Goal: Find specific page/section

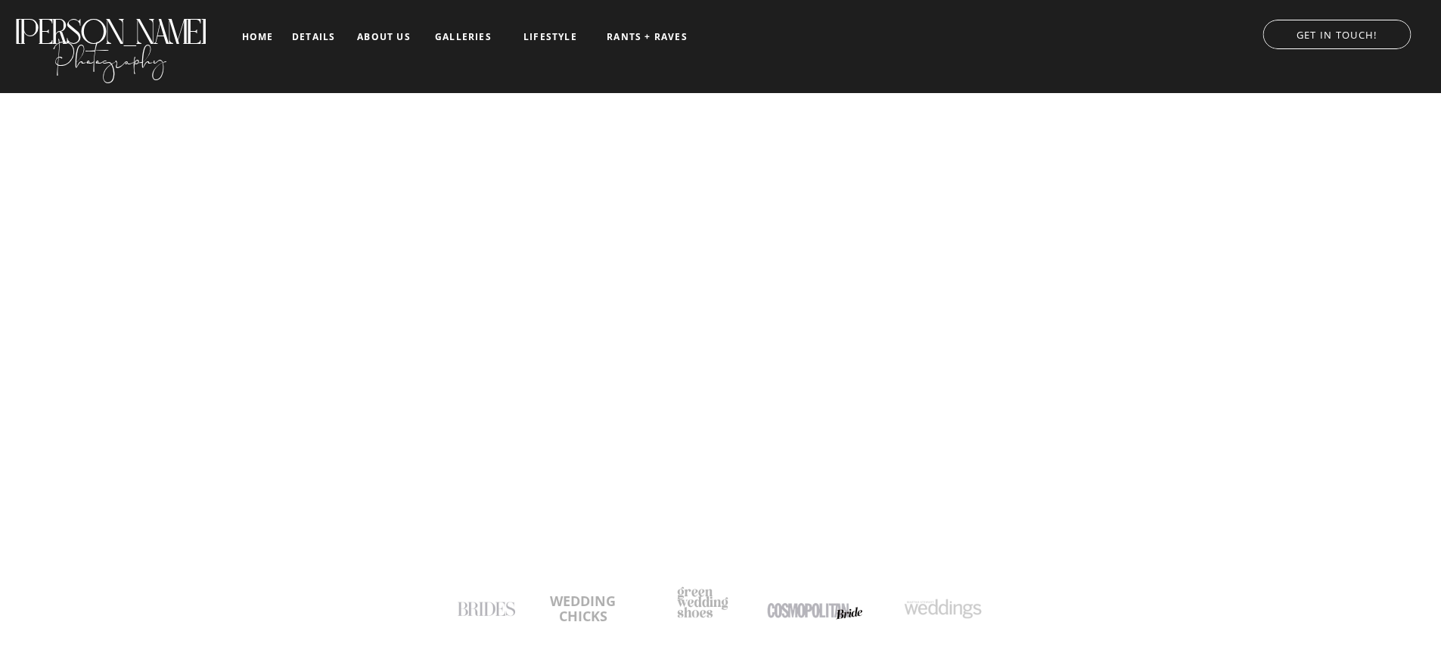
click at [309, 37] on nav "details" at bounding box center [313, 36] width 43 height 9
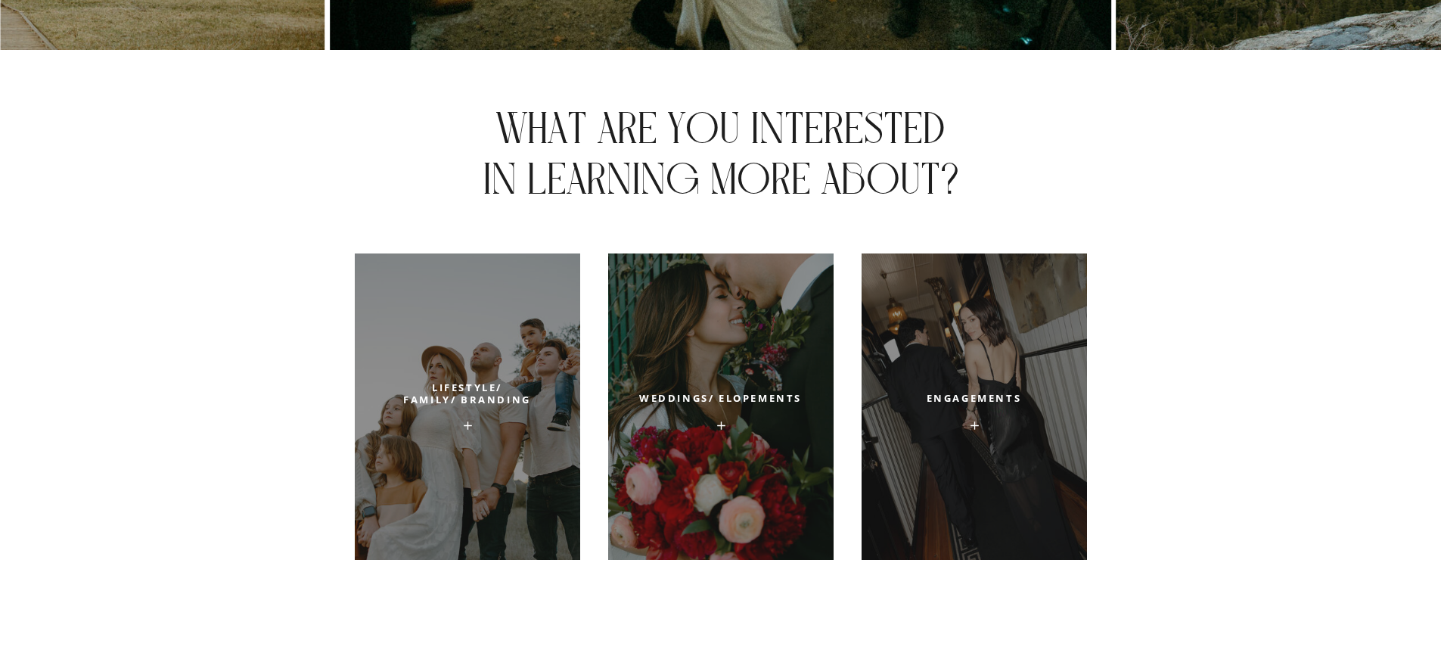
scroll to position [5147, 0]
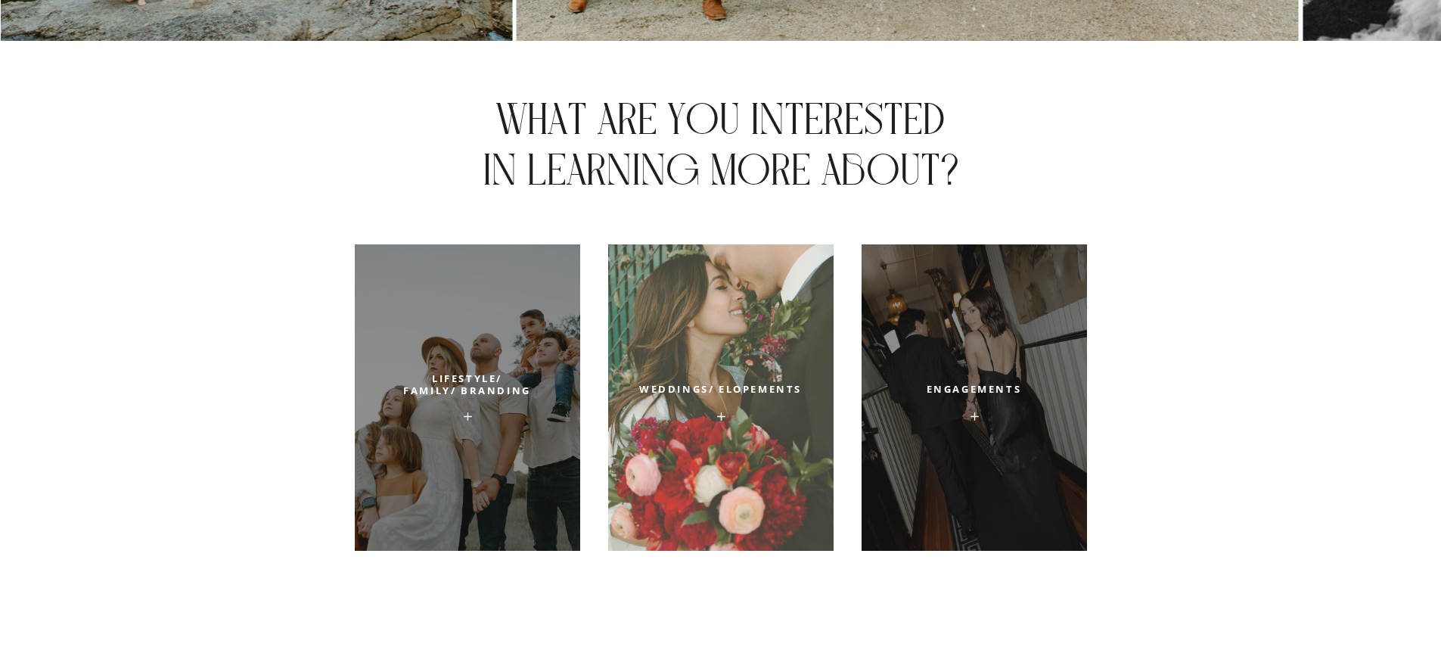
click at [737, 369] on div at bounding box center [720, 397] width 225 height 306
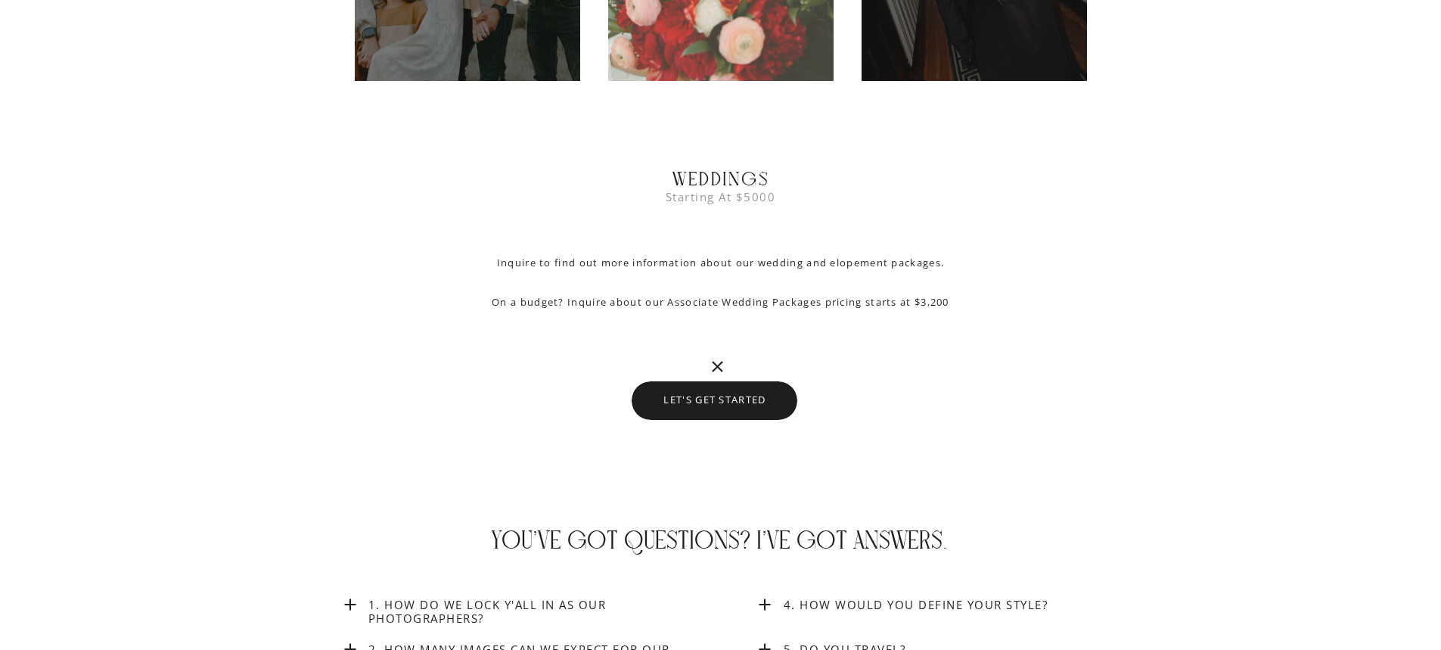
scroll to position [5621, 0]
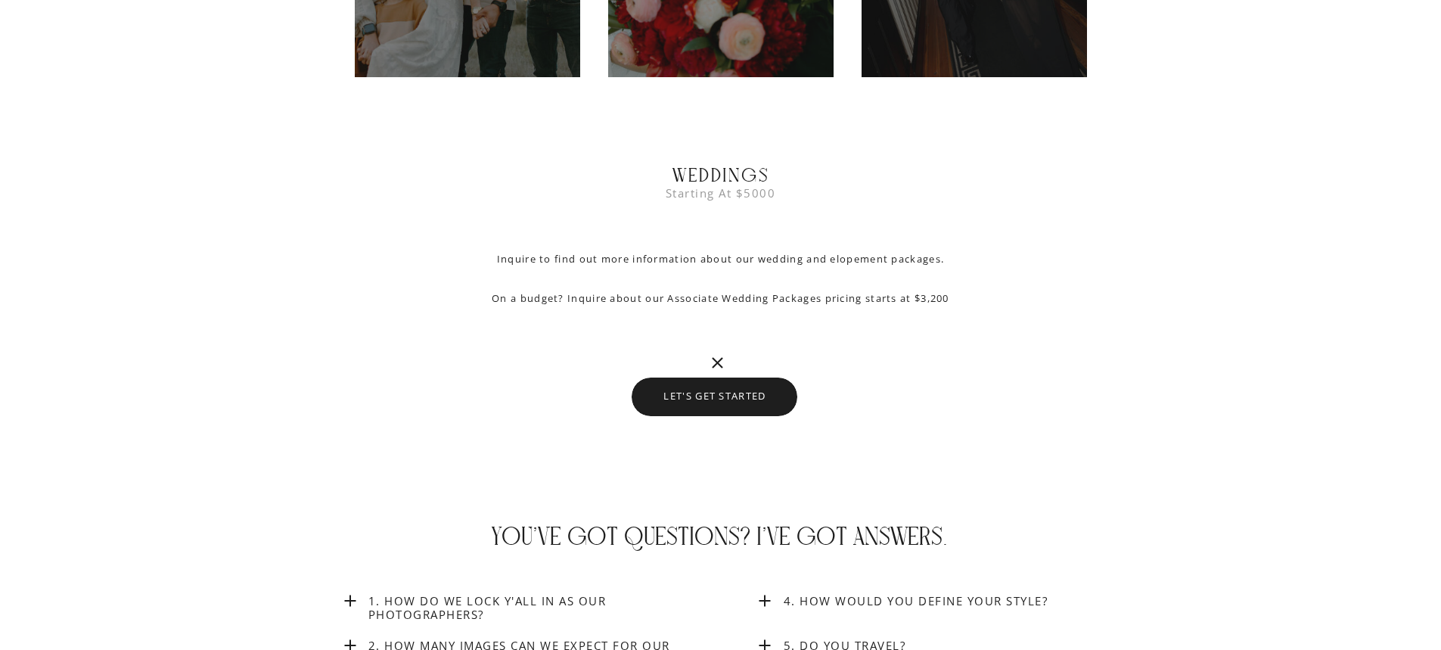
click at [924, 299] on p "Inquire to find out more information about our wedding and elopement packages. …" at bounding box center [720, 285] width 605 height 73
click at [757, 383] on div at bounding box center [715, 397] width 166 height 39
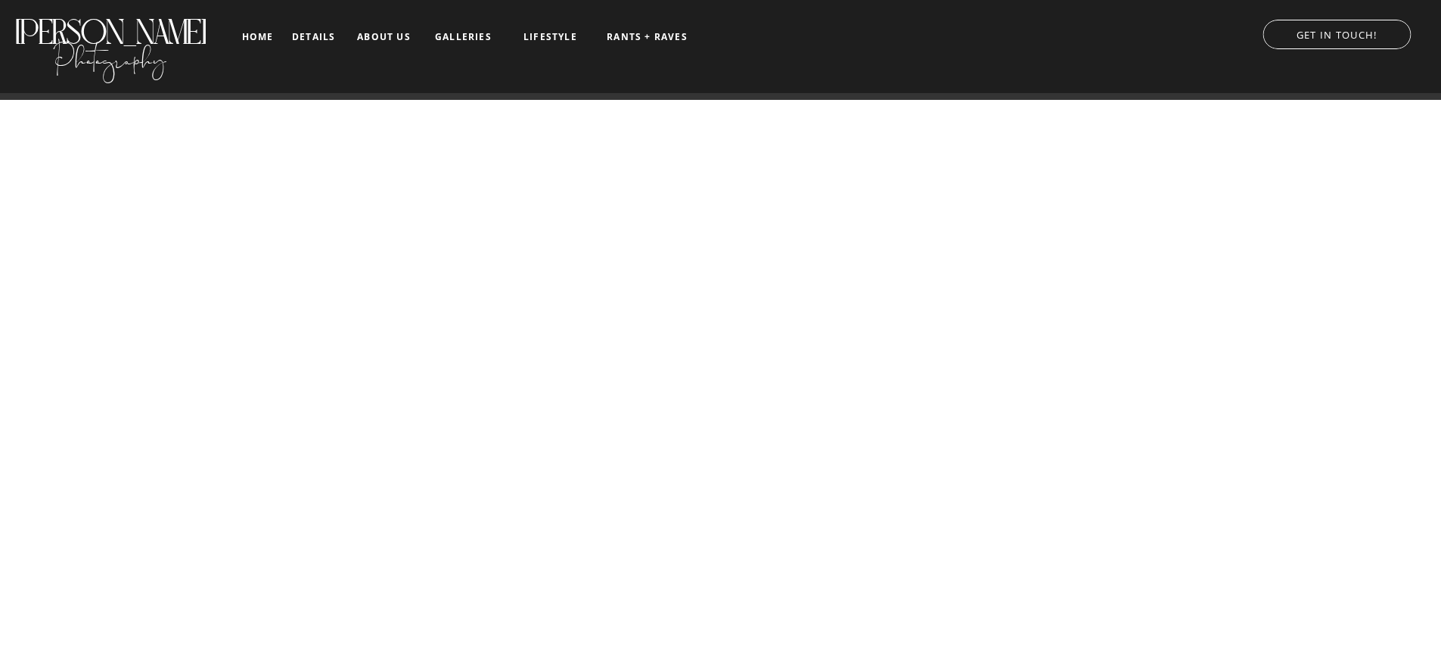
scroll to position [681, 0]
